Goal: Transaction & Acquisition: Obtain resource

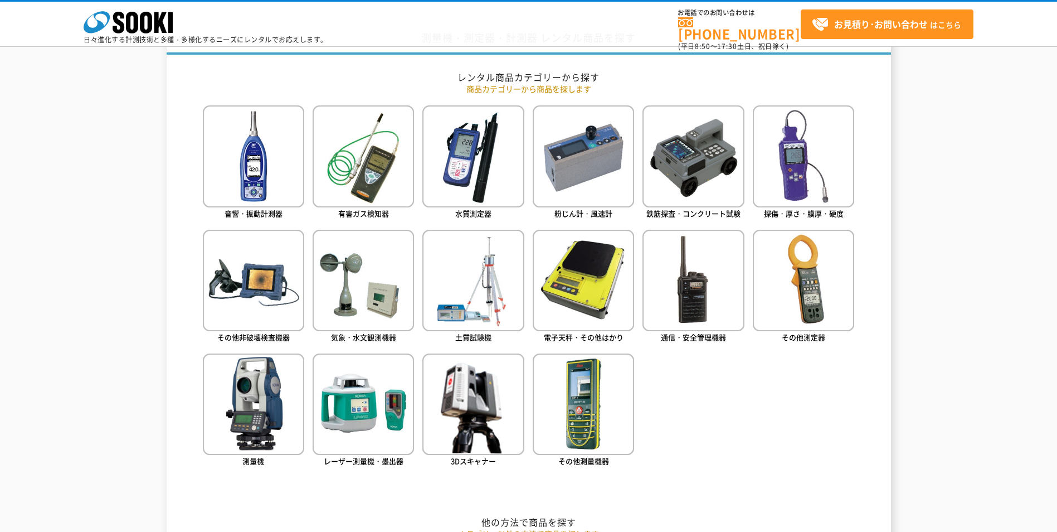
scroll to position [413, 0]
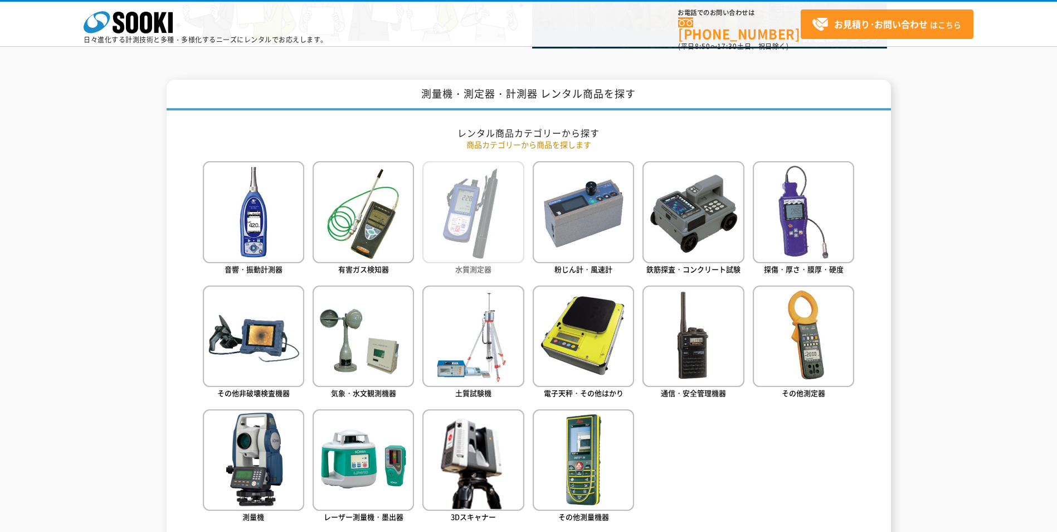
click at [475, 253] on img at bounding box center [473, 211] width 101 height 101
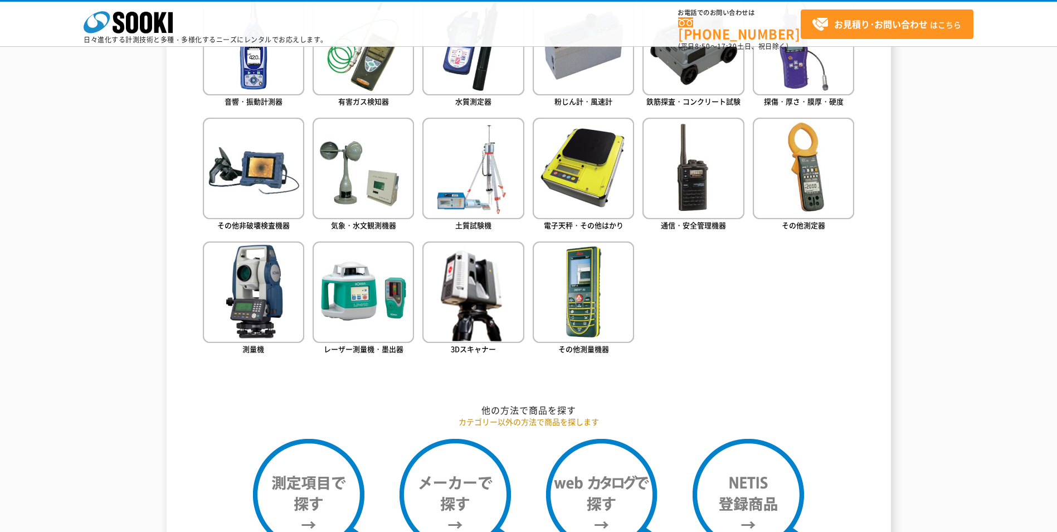
scroll to position [580, 0]
click at [577, 306] on img at bounding box center [583, 292] width 101 height 101
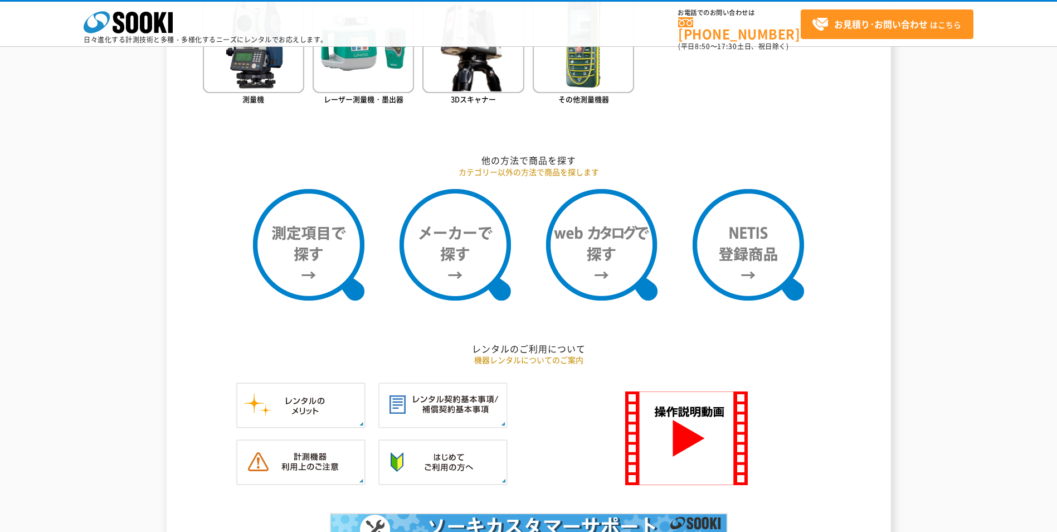
scroll to position [803, 0]
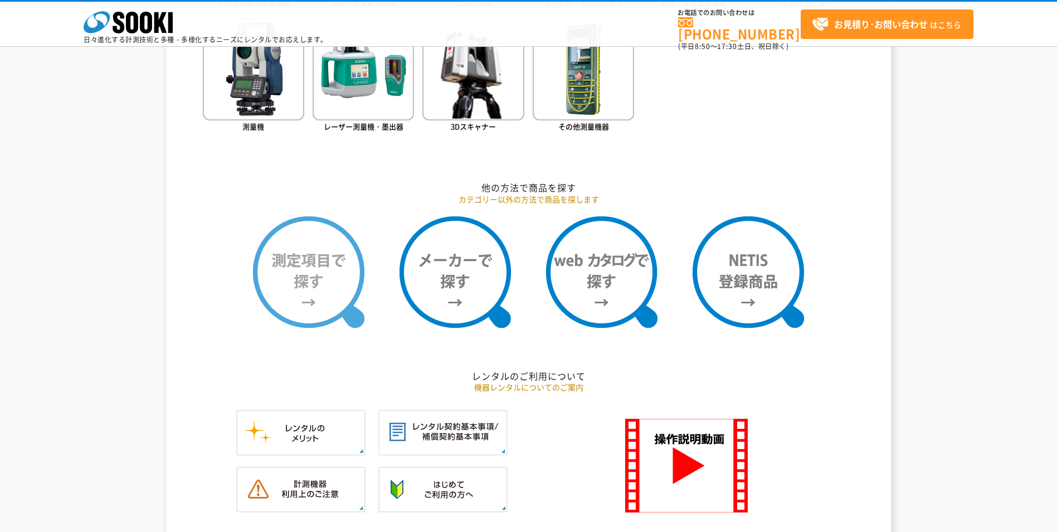
click at [306, 283] on img at bounding box center [308, 271] width 111 height 111
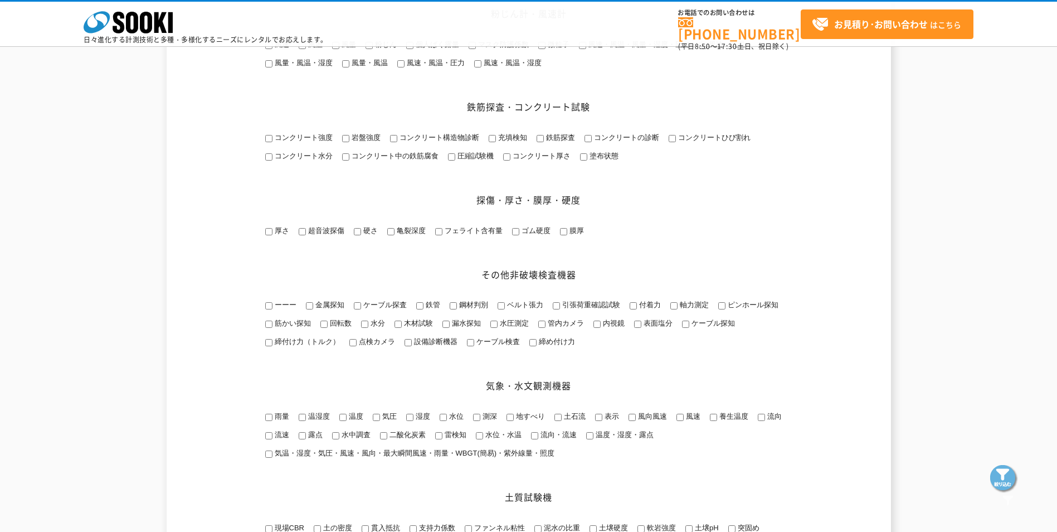
scroll to position [613, 0]
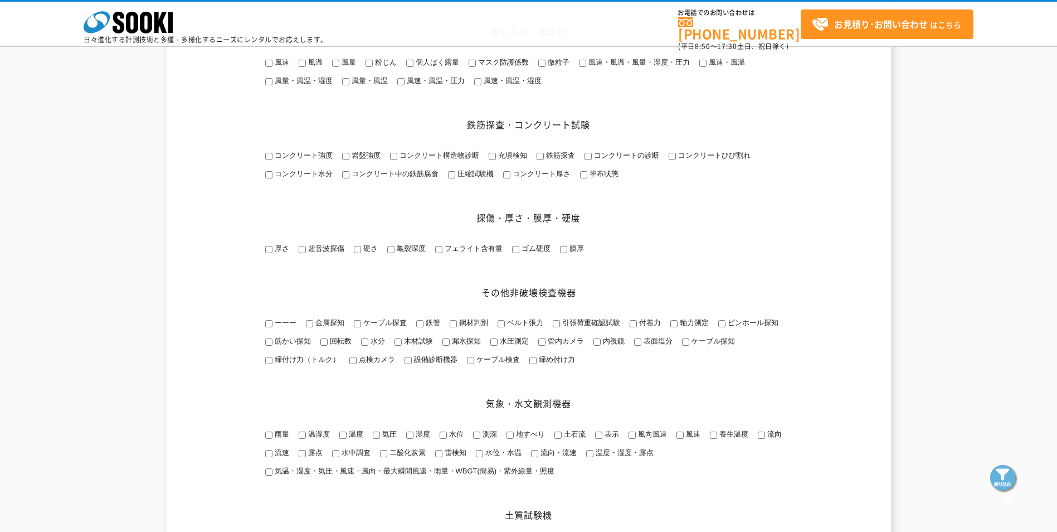
click at [493, 346] on input "水圧測定" at bounding box center [494, 341] width 7 height 7
checkbox input "true"
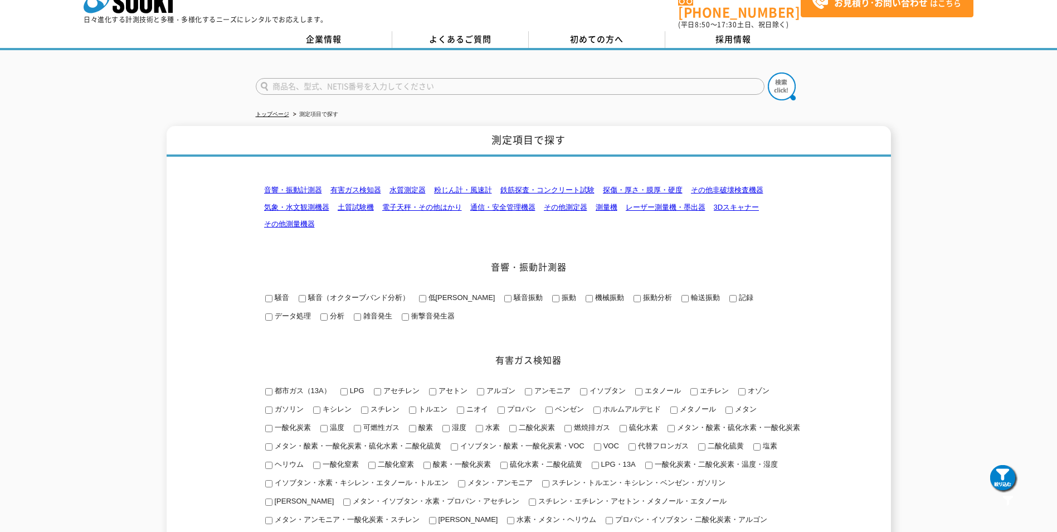
scroll to position [0, 0]
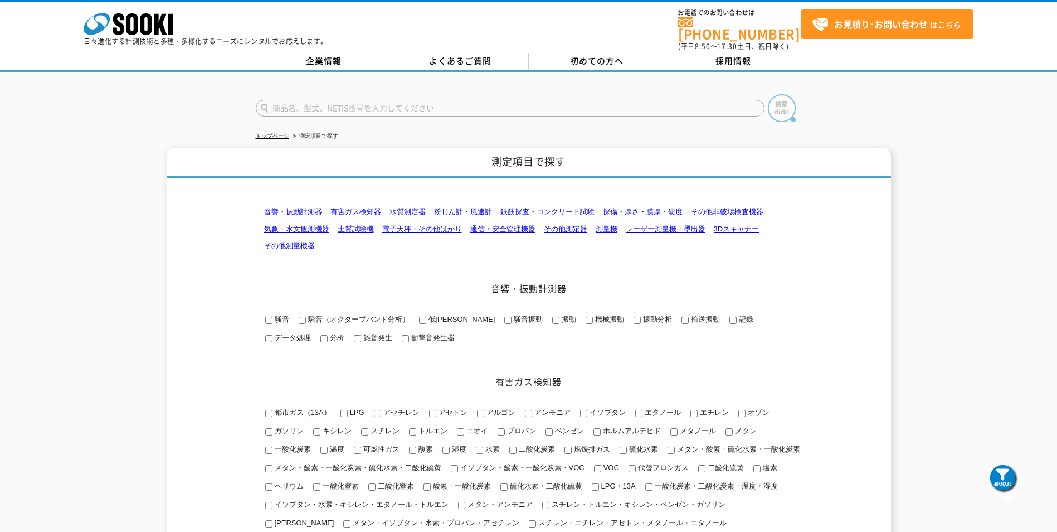
click at [779, 100] on img at bounding box center [782, 108] width 28 height 28
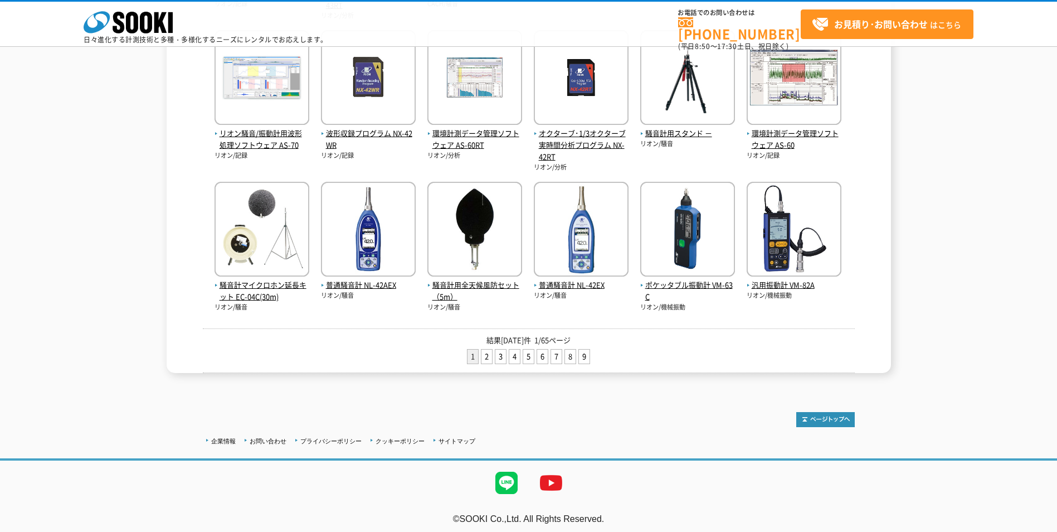
scroll to position [399, 0]
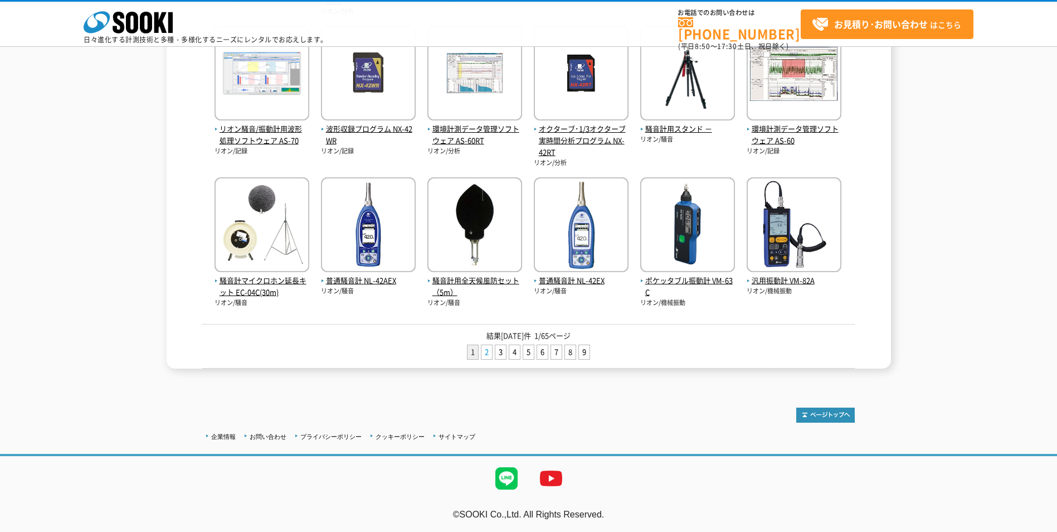
click at [484, 353] on link "2" at bounding box center [487, 352] width 11 height 14
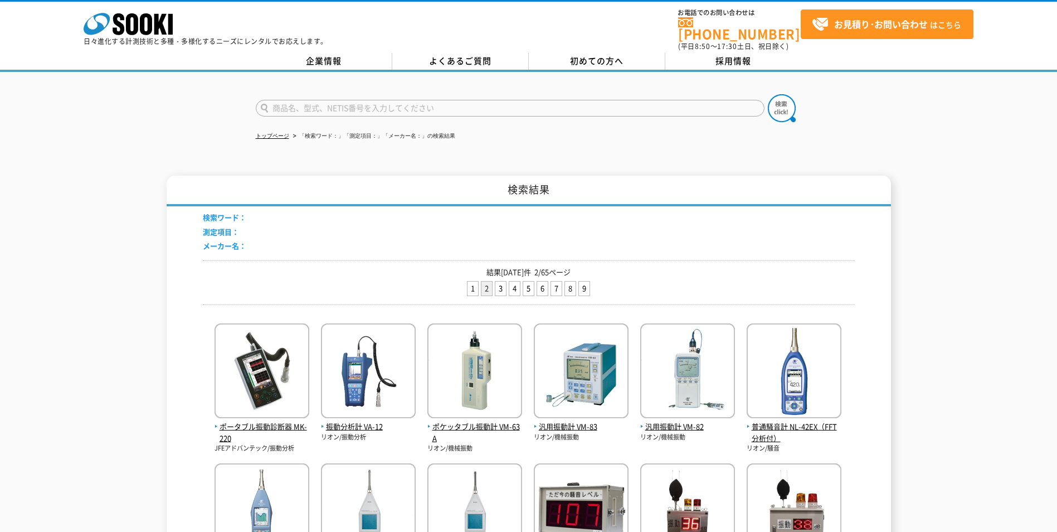
click at [299, 100] on input "text" at bounding box center [510, 108] width 509 height 17
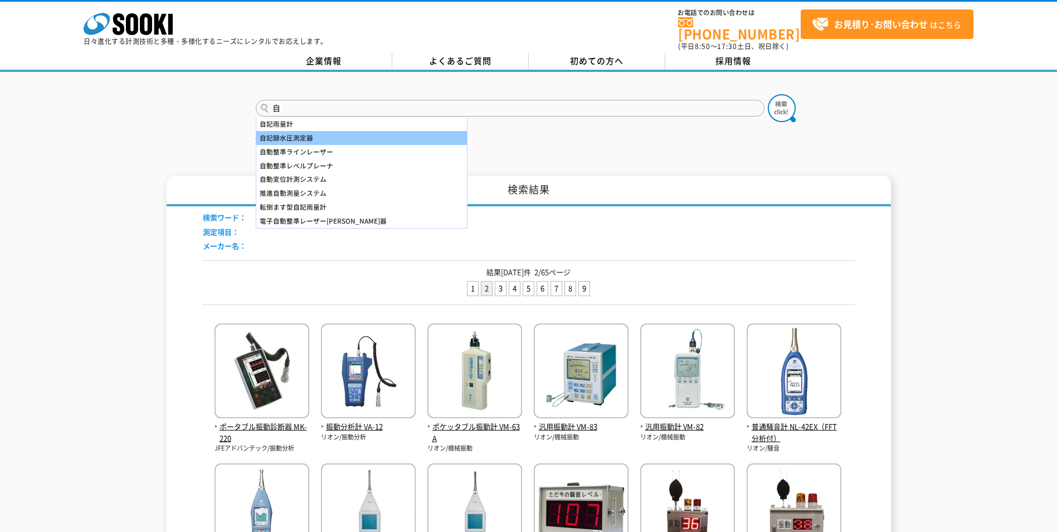
click at [300, 131] on div "自記録水圧測定器" at bounding box center [361, 138] width 211 height 14
type input "自記録水圧測定器"
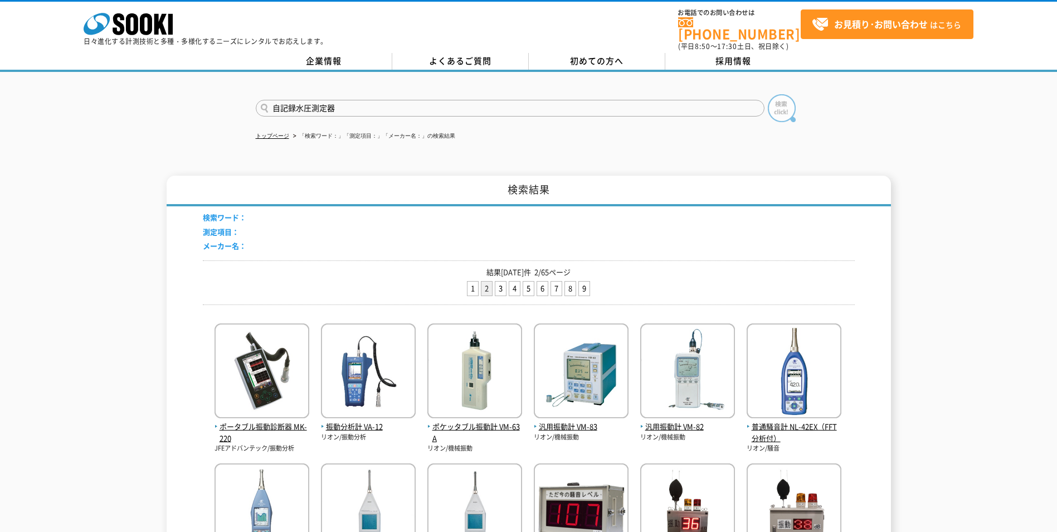
click at [782, 103] on img at bounding box center [782, 108] width 28 height 28
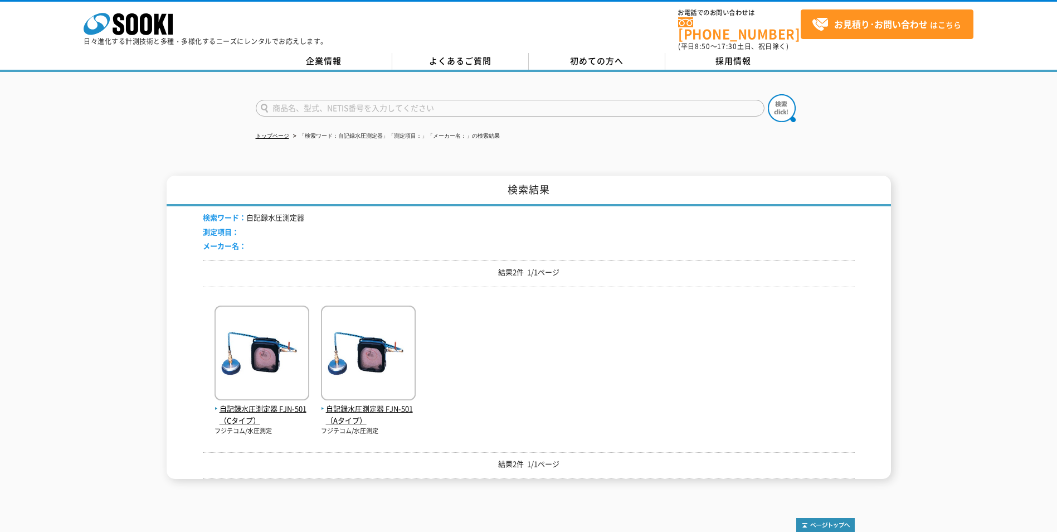
scroll to position [56, 0]
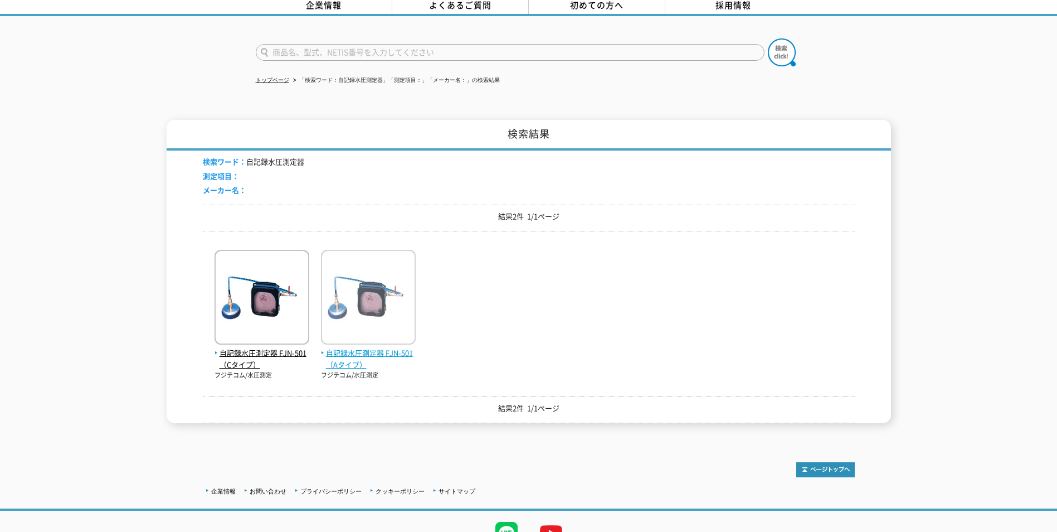
click at [347, 351] on span "自記録水圧測定器 FJN-501（Aタイプ）" at bounding box center [368, 358] width 95 height 23
click at [925, 349] on div "検索結果 検索ワード： 自記録水圧測定器 測定項目： メーカー名： 結果2件 1/1ページ 自記録水圧測定器 FJN-501（Cタイプ） フジテコム/水圧測定" at bounding box center [528, 271] width 1057 height 303
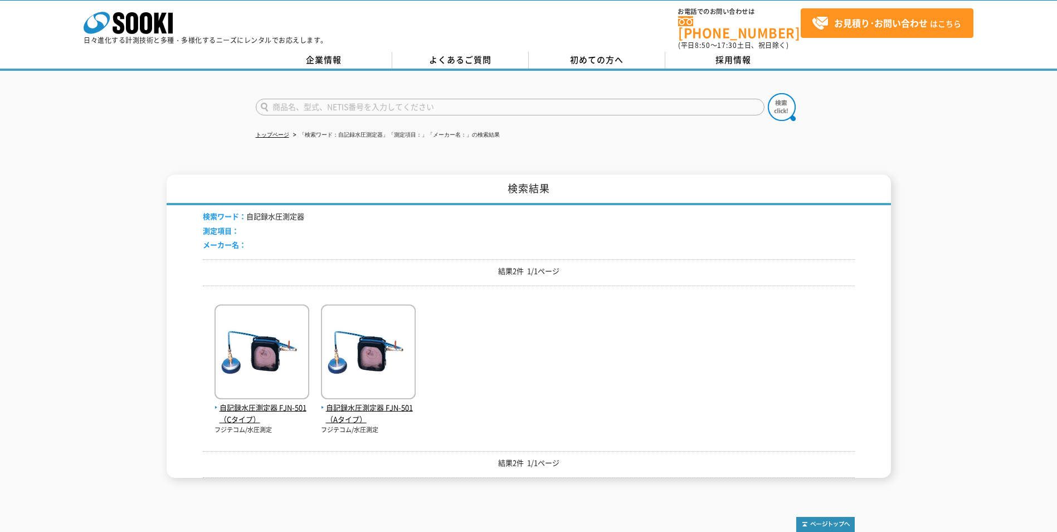
scroll to position [0, 0]
